Goal: Task Accomplishment & Management: Complete application form

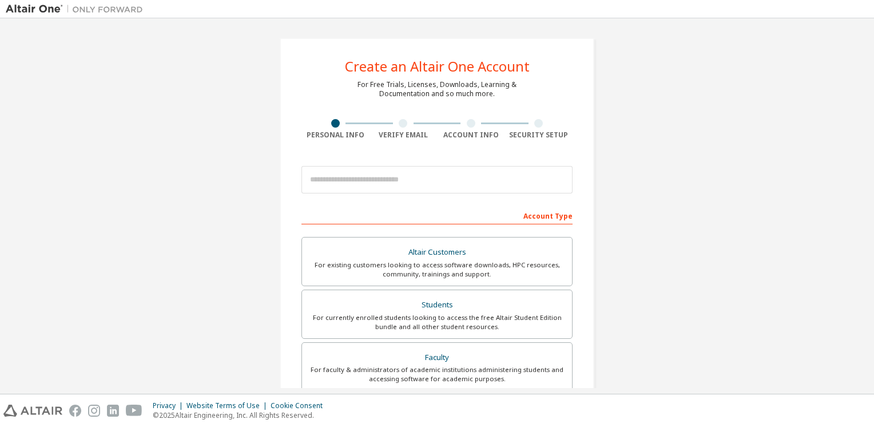
type input "**********"
type input "******"
type input "*******"
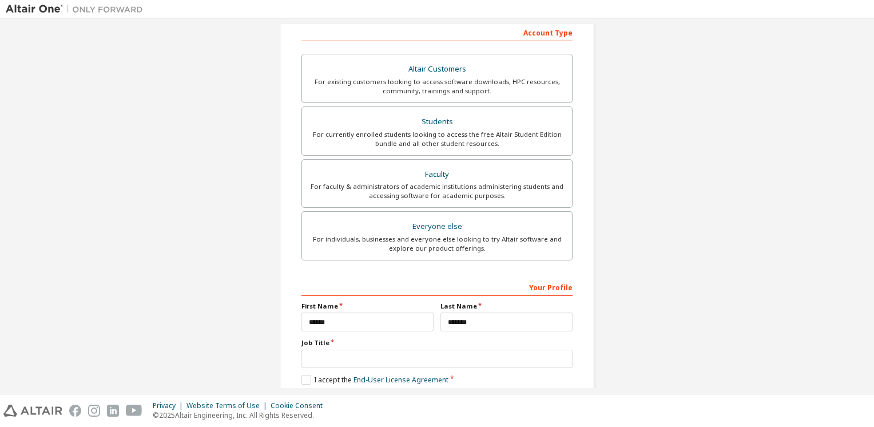
scroll to position [182, 0]
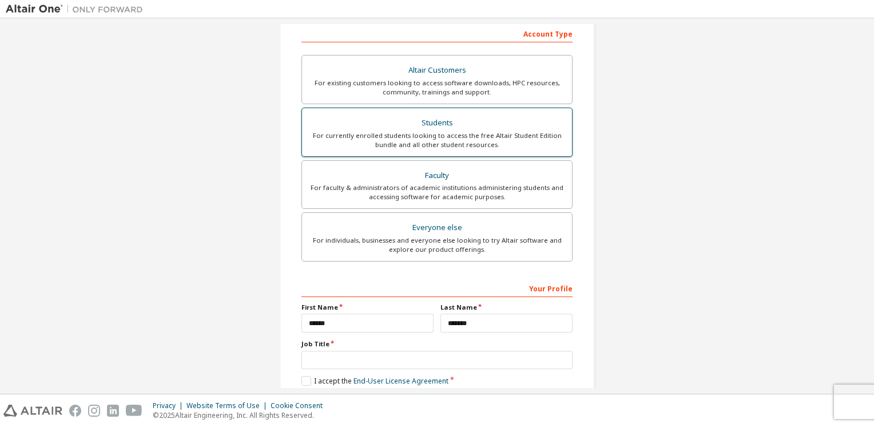
click at [413, 149] on label "Students For currently enrolled students looking to access the free Altair Stud…" at bounding box center [437, 132] width 271 height 49
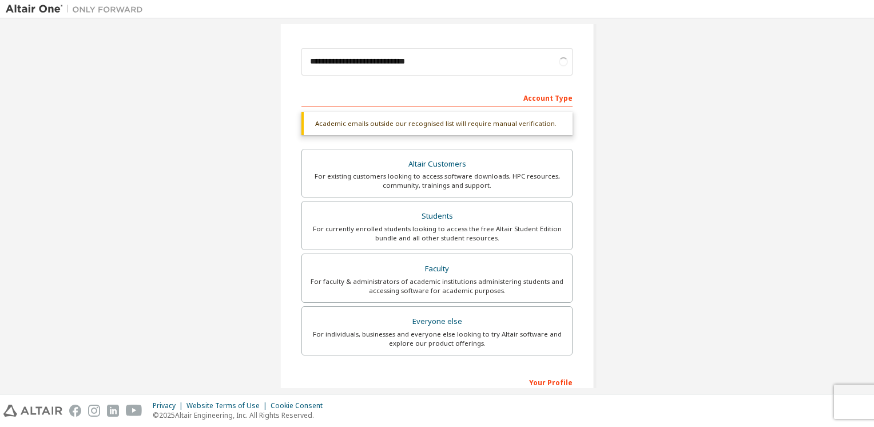
scroll to position [91, 0]
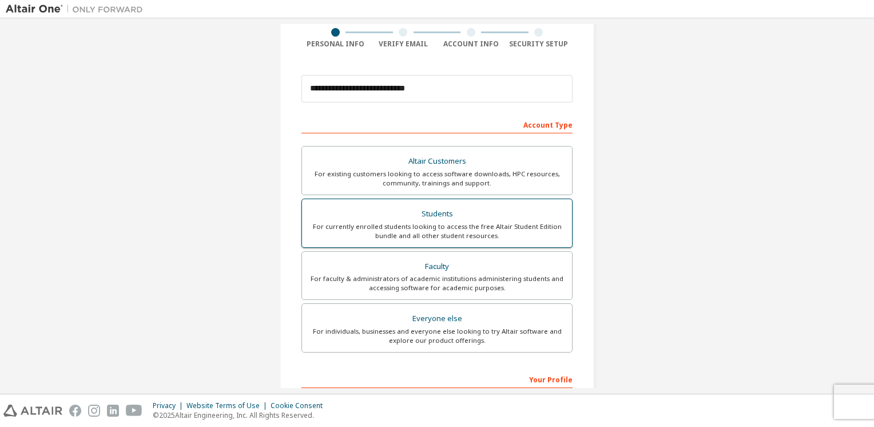
click at [432, 211] on div "Students" at bounding box center [437, 214] width 256 height 16
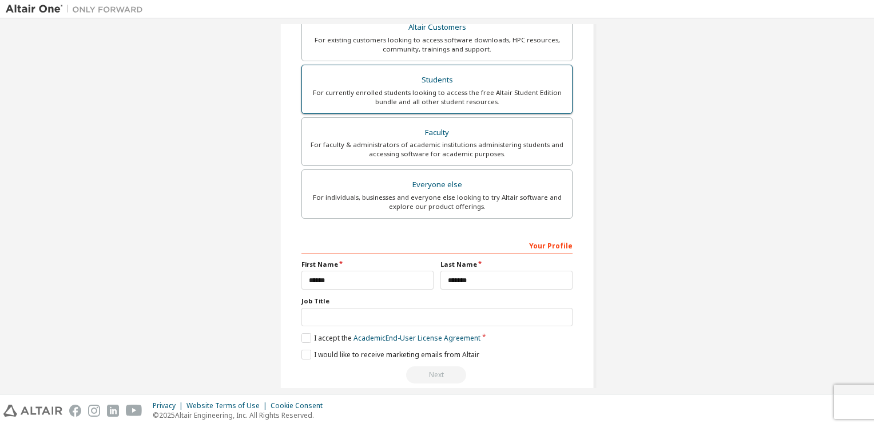
scroll to position [239, 0]
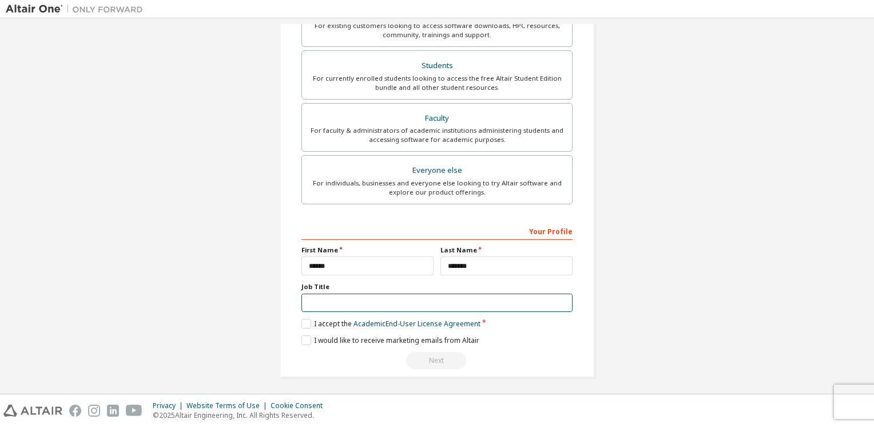
click at [348, 296] on input "text" at bounding box center [437, 303] width 271 height 19
type input "*******"
click at [310, 322] on label "I accept the Academic End-User License Agreement" at bounding box center [391, 324] width 179 height 10
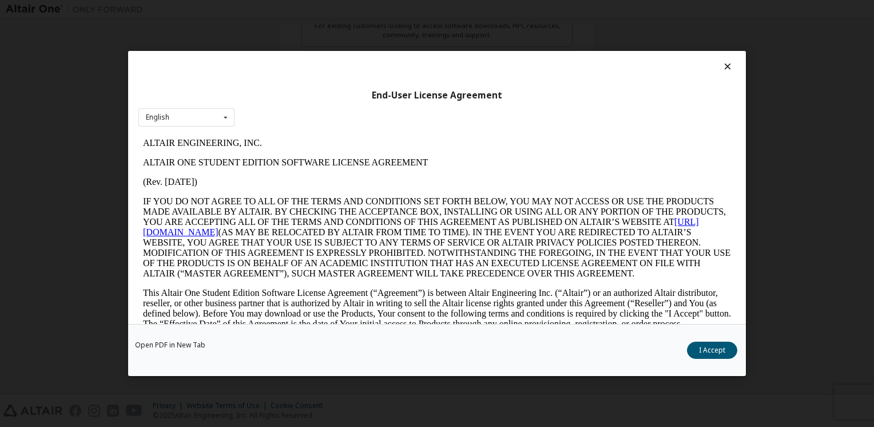
scroll to position [0, 0]
click at [710, 346] on button "I Accept" at bounding box center [712, 350] width 50 height 17
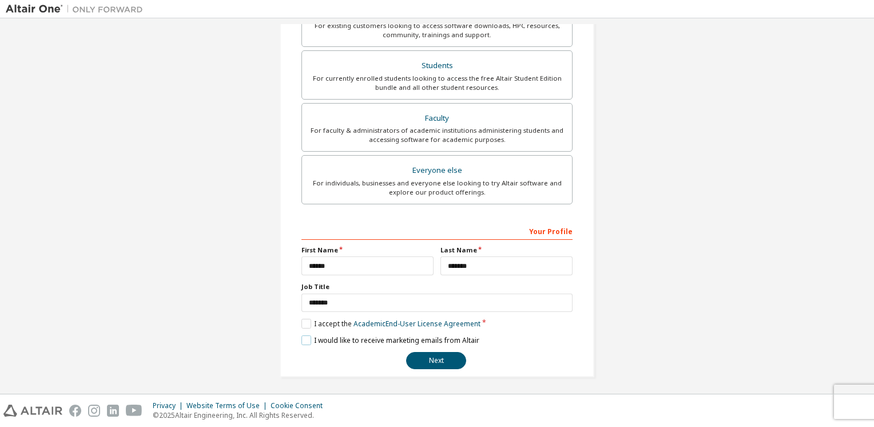
click at [304, 338] on label "I would like to receive marketing emails from Altair" at bounding box center [391, 340] width 178 height 10
click at [306, 338] on label "I would like to receive marketing emails from Altair" at bounding box center [391, 340] width 178 height 10
click at [423, 359] on button "Next" at bounding box center [436, 360] width 60 height 17
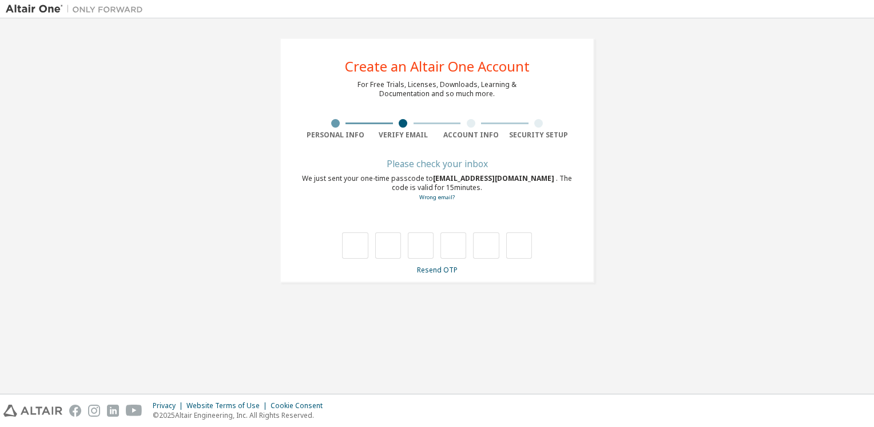
type input "*"
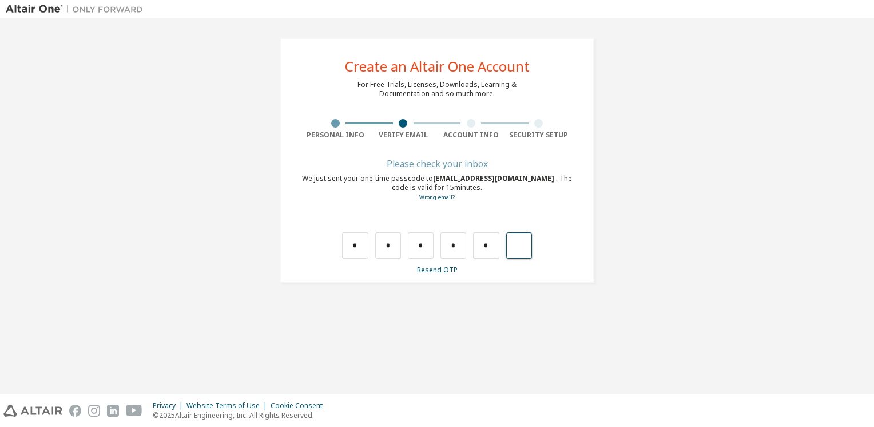
type input "*"
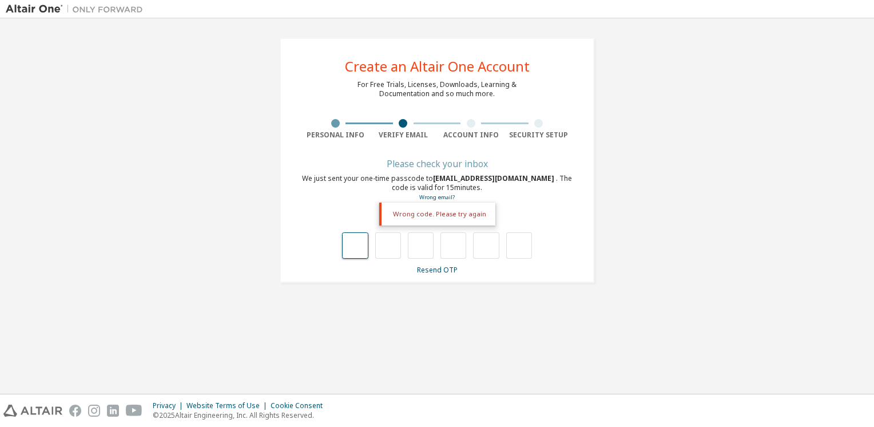
click at [365, 248] on input "text" at bounding box center [355, 245] width 26 height 26
type input "*"
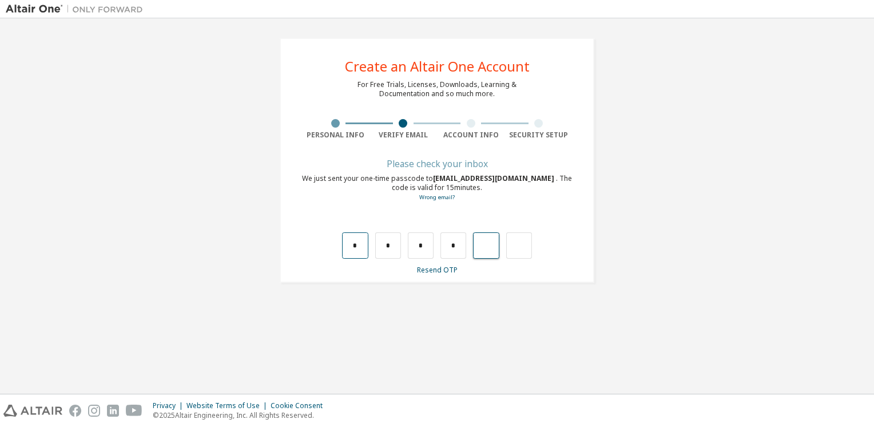
type input "*"
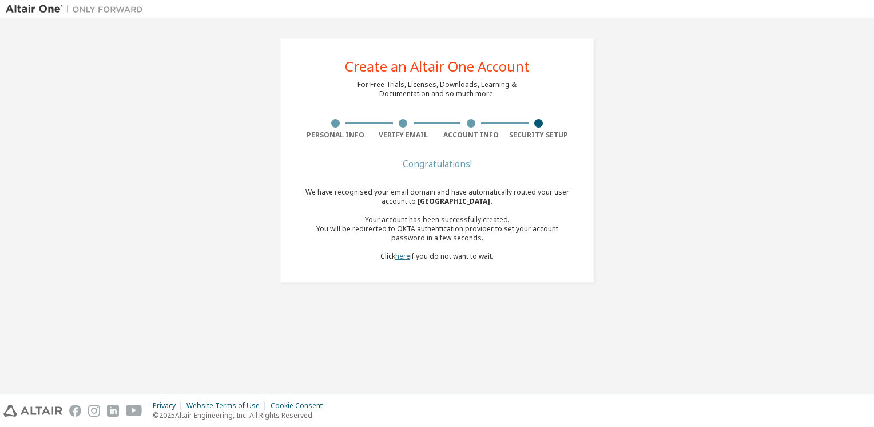
click at [396, 256] on link "here" at bounding box center [402, 256] width 15 height 10
